Goal: Information Seeking & Learning: Learn about a topic

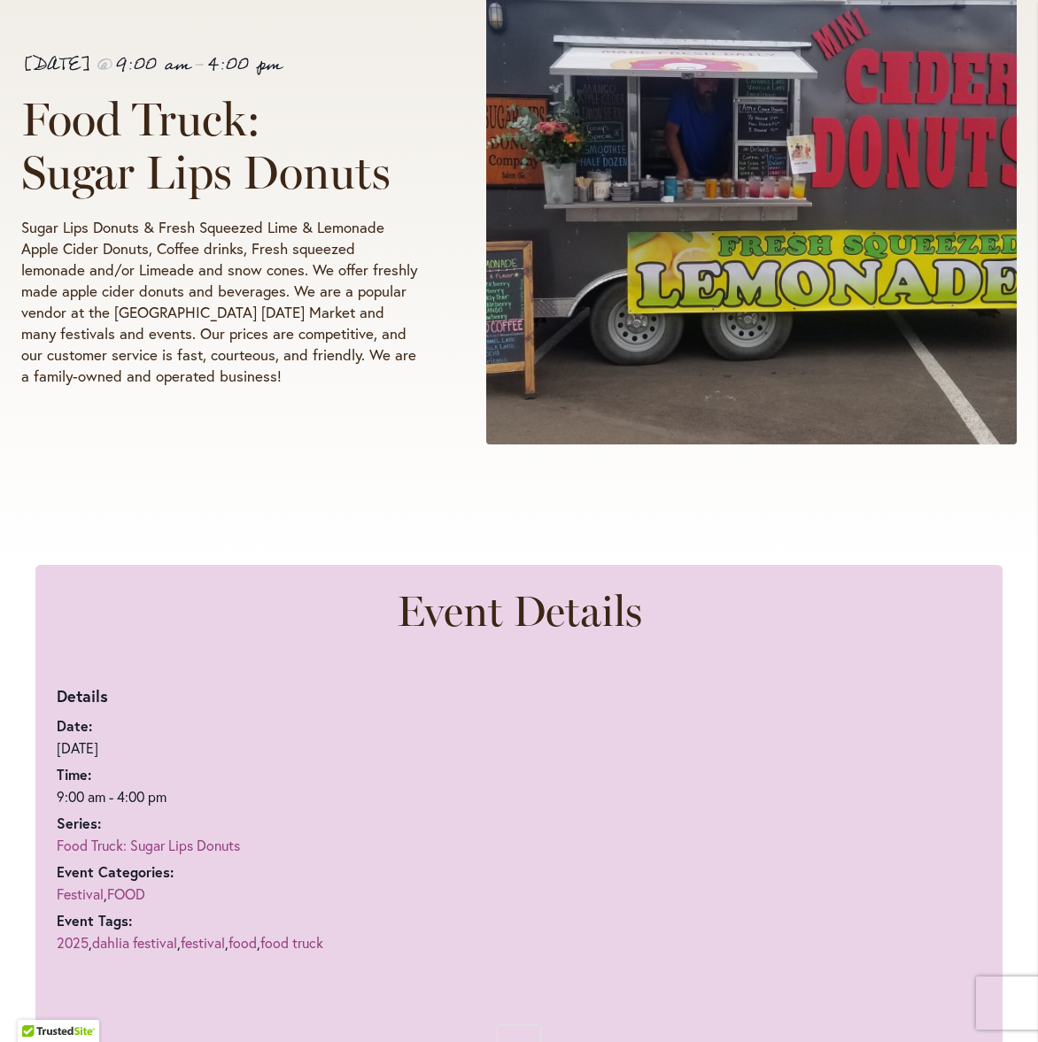
scroll to position [292, 0]
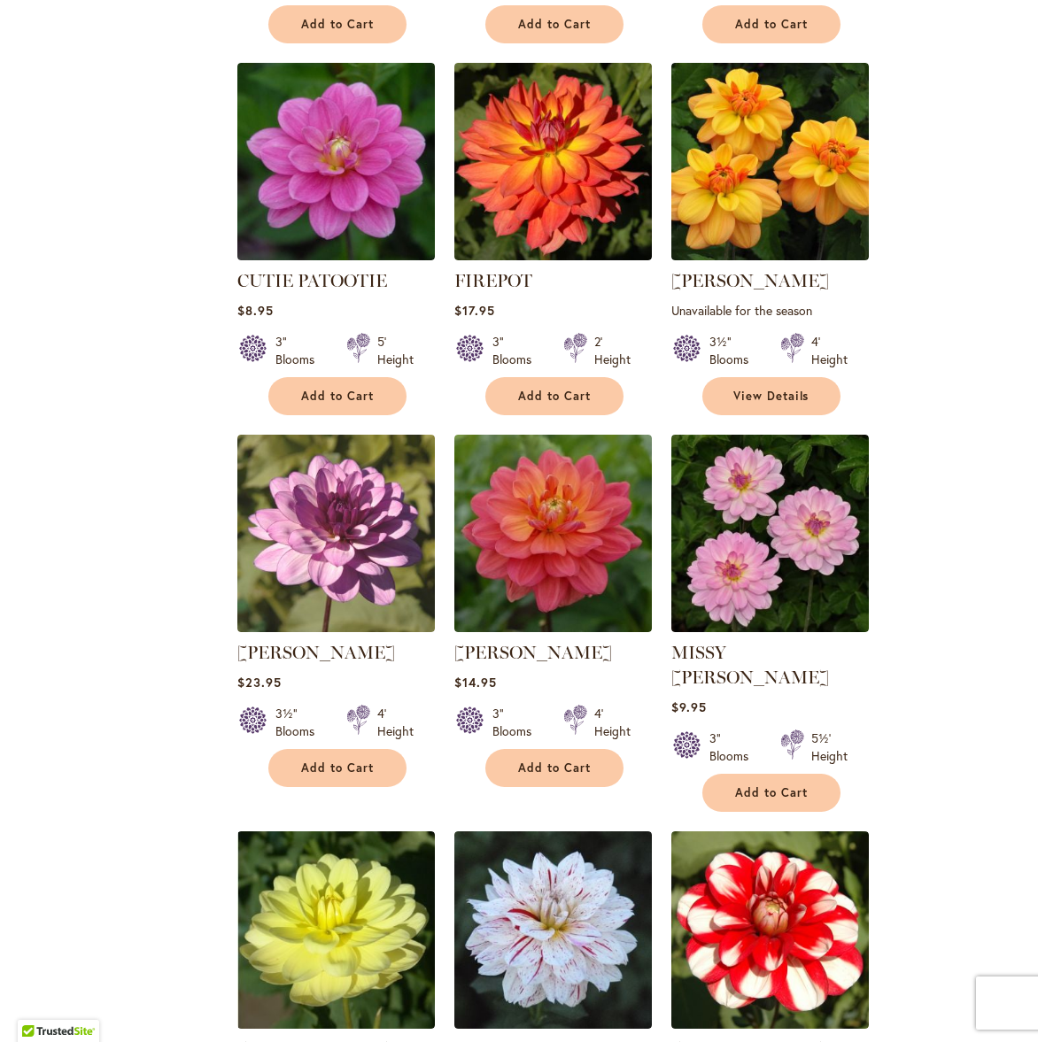
scroll to position [1190, 0]
